Goal: Information Seeking & Learning: Learn about a topic

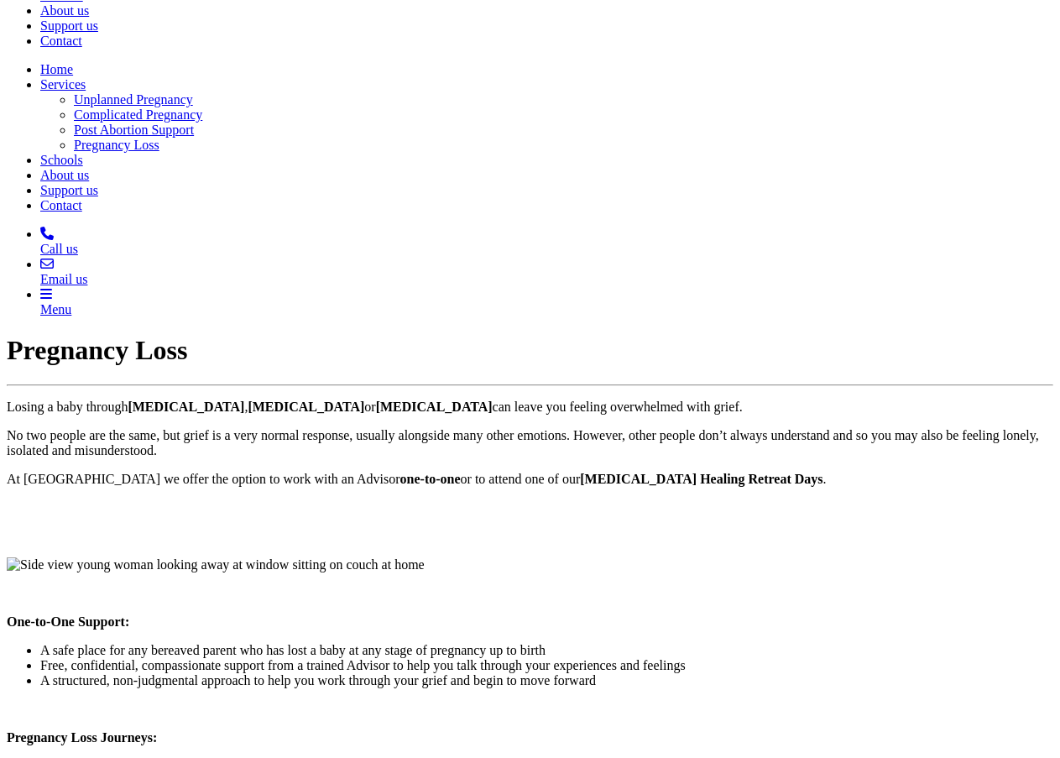
scroll to position [252, 0]
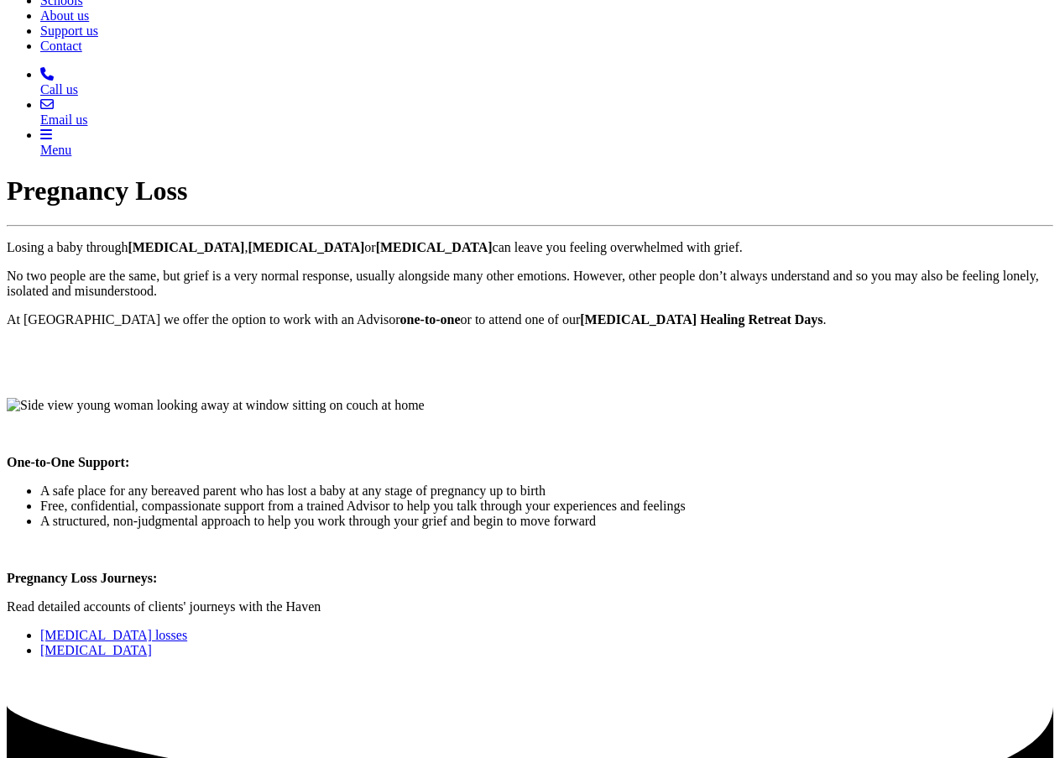
click at [187, 628] on link "[MEDICAL_DATA] losses" at bounding box center [113, 635] width 147 height 14
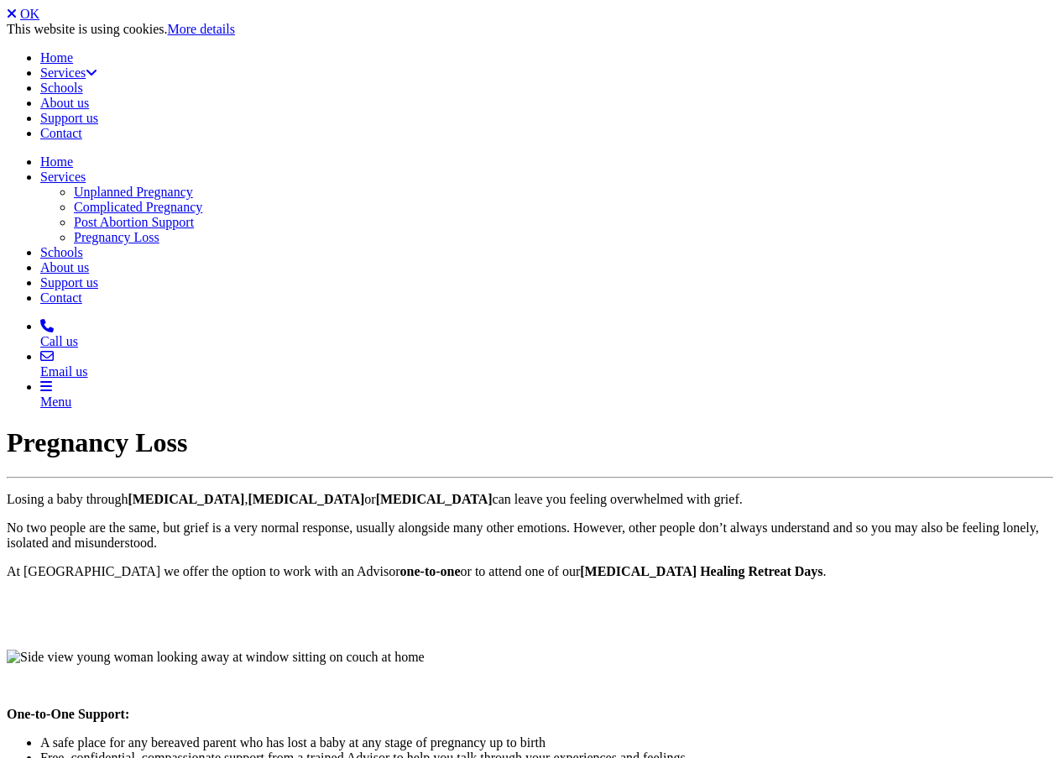
scroll to position [248, 0]
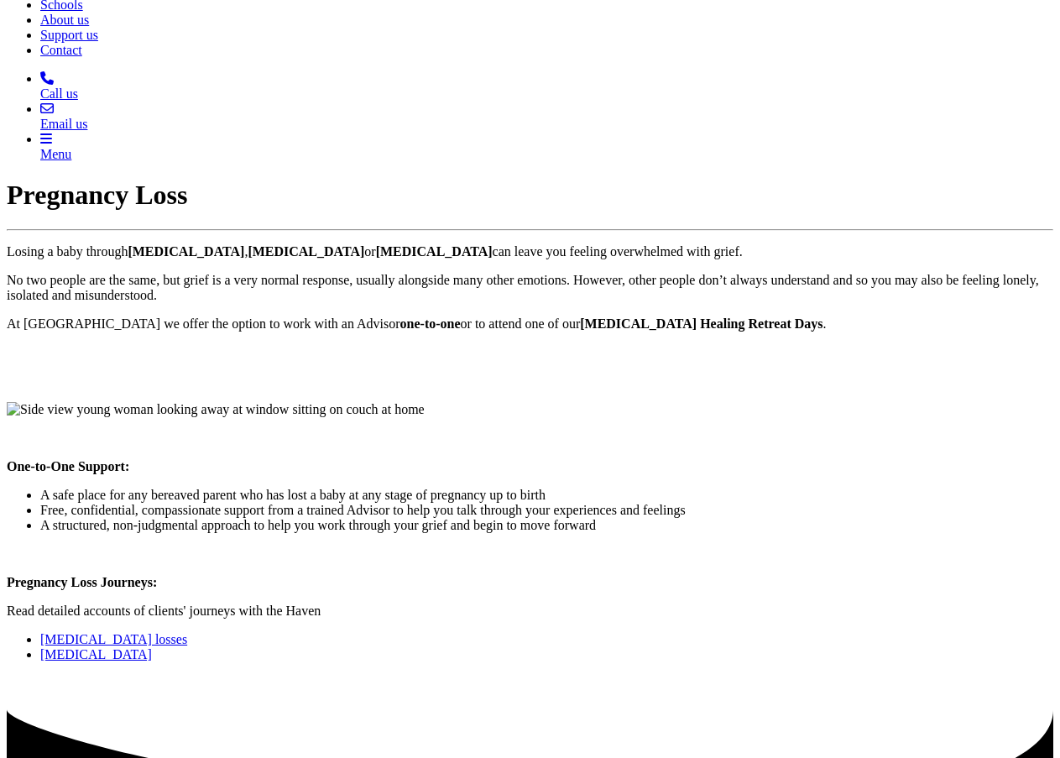
click at [152, 647] on link "[MEDICAL_DATA]" at bounding box center [96, 654] width 112 height 14
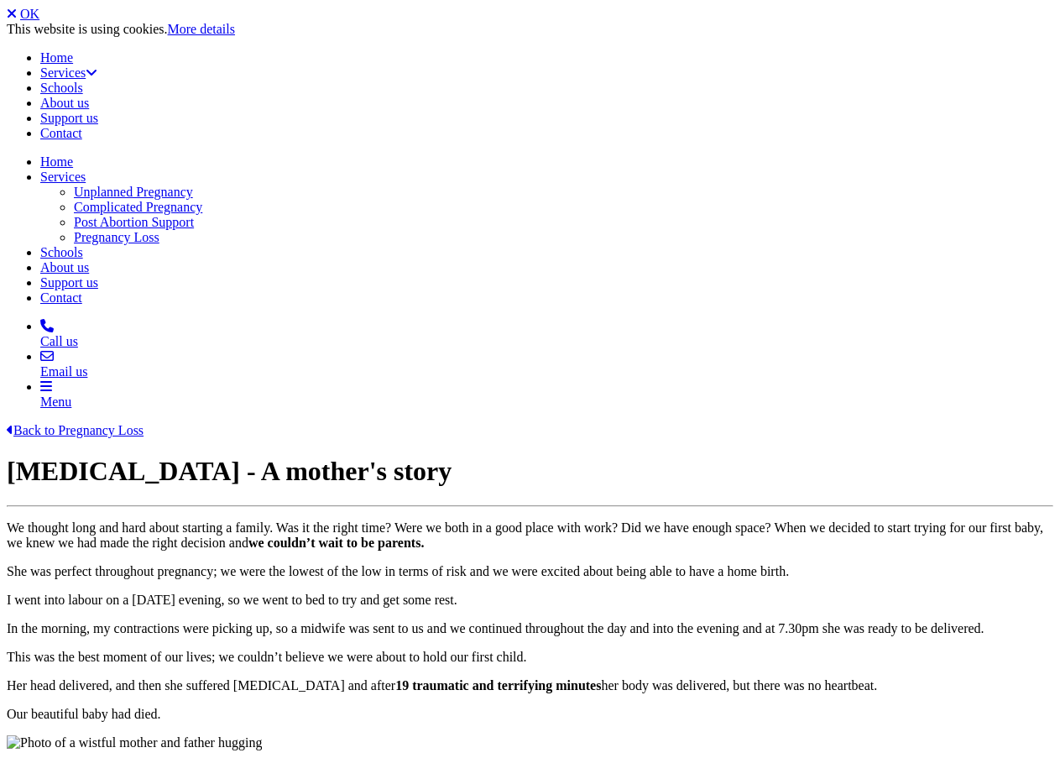
click at [100, 423] on link "Back to Pregnancy Loss" at bounding box center [75, 430] width 137 height 14
click at [108, 423] on link "Back to Pregnancy Loss" at bounding box center [75, 430] width 137 height 14
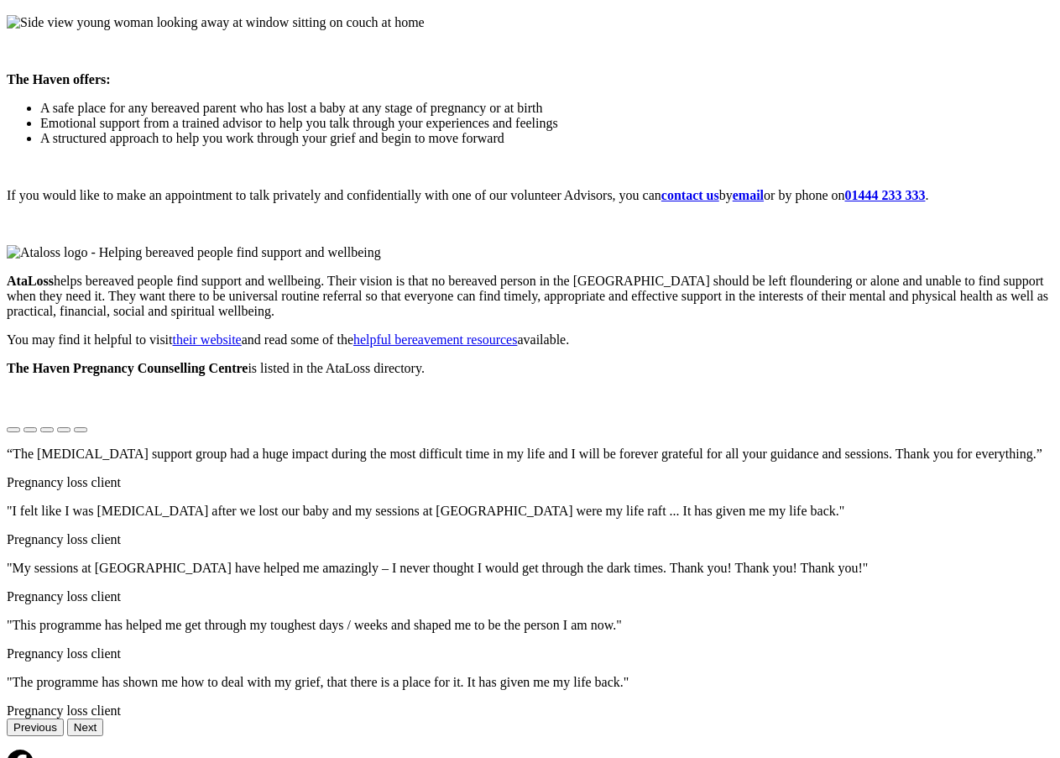
scroll to position [511, 0]
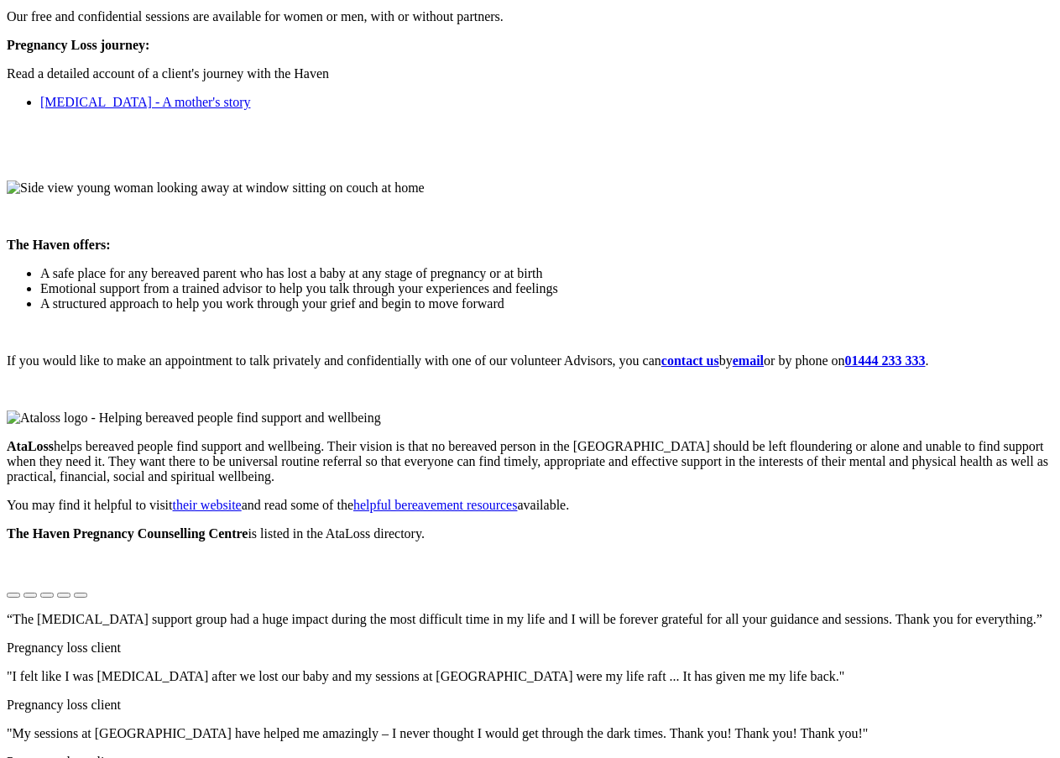
click at [188, 410] on img at bounding box center [194, 417] width 374 height 15
click at [242, 498] on link "their website" at bounding box center [207, 505] width 69 height 14
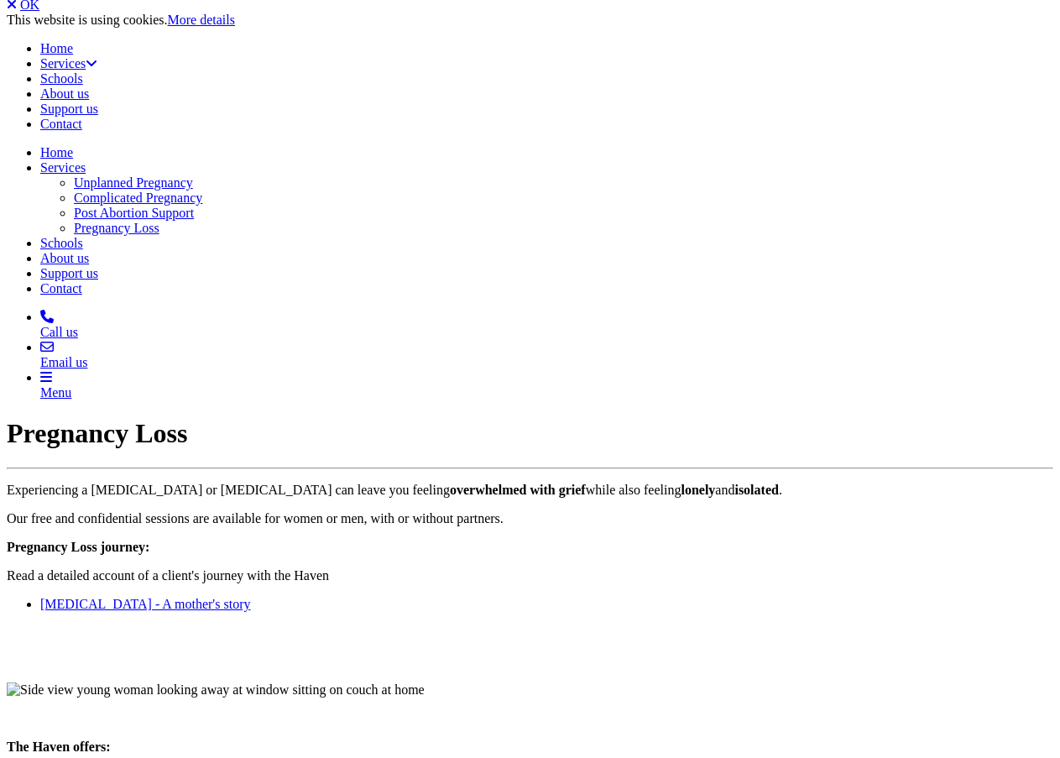
scroll to position [0, 0]
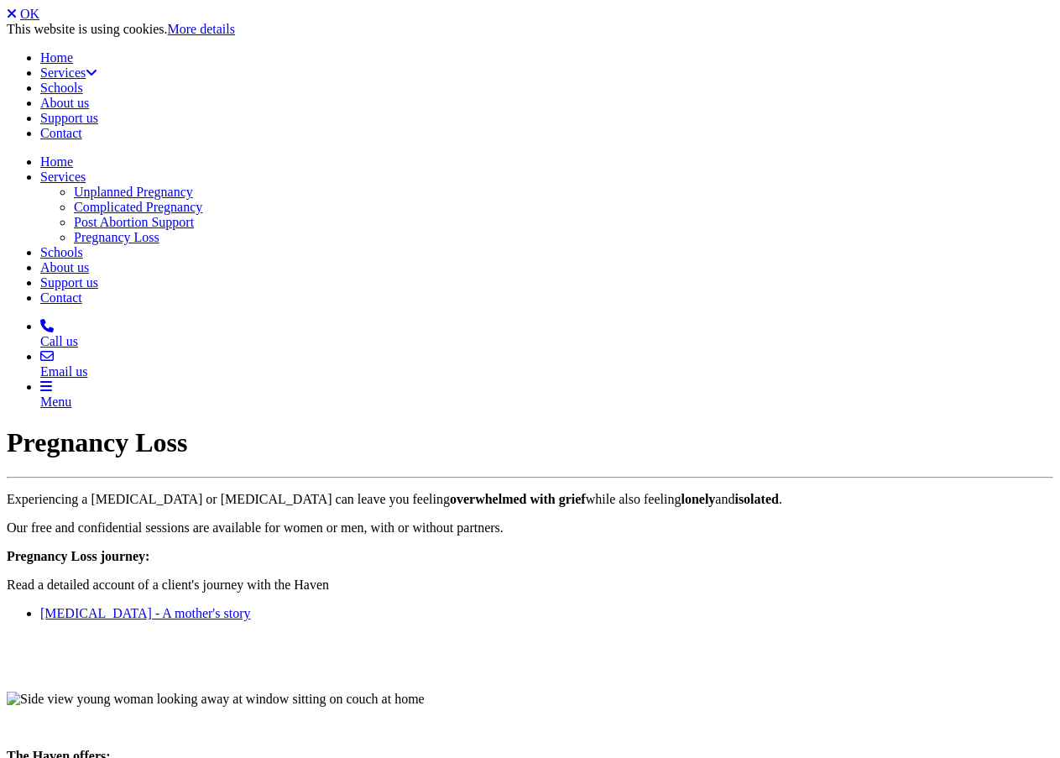
click at [232, 606] on link "[MEDICAL_DATA] - A mother's story" at bounding box center [145, 613] width 210 height 14
